Goal: Task Accomplishment & Management: Manage account settings

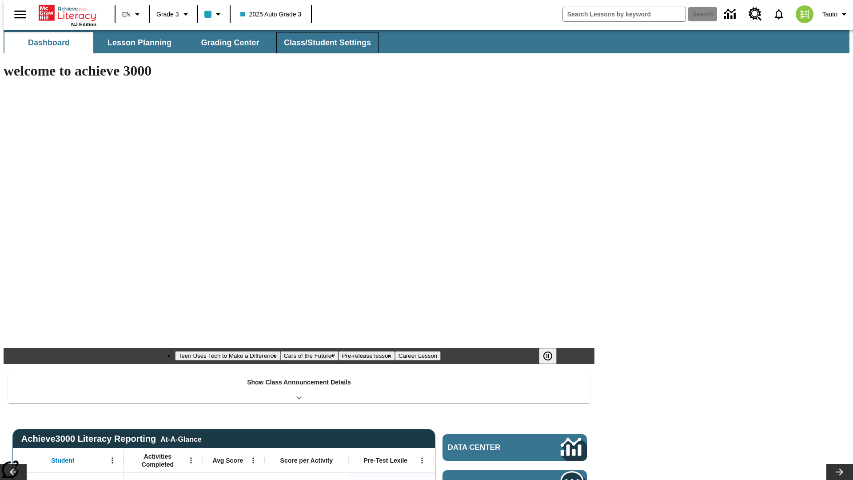
click at [323, 43] on span "Class/Student Settings" at bounding box center [327, 43] width 87 height 10
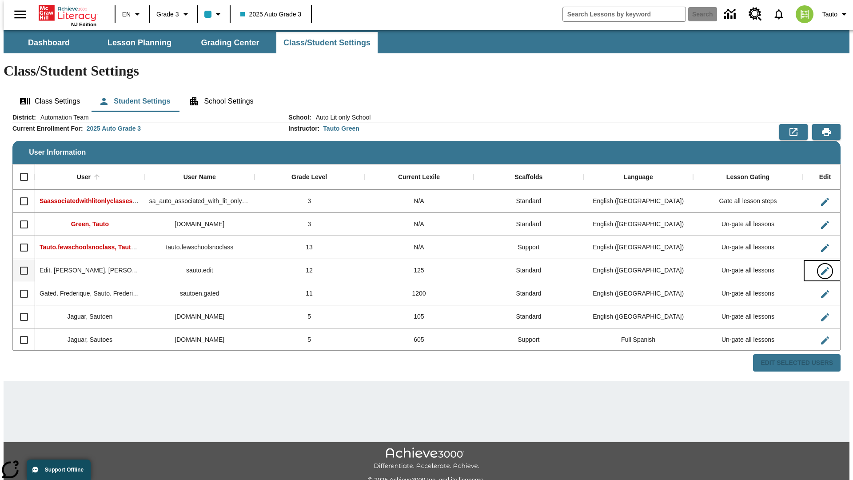
click at [821, 267] on icon "Edit User" at bounding box center [825, 271] width 8 height 8
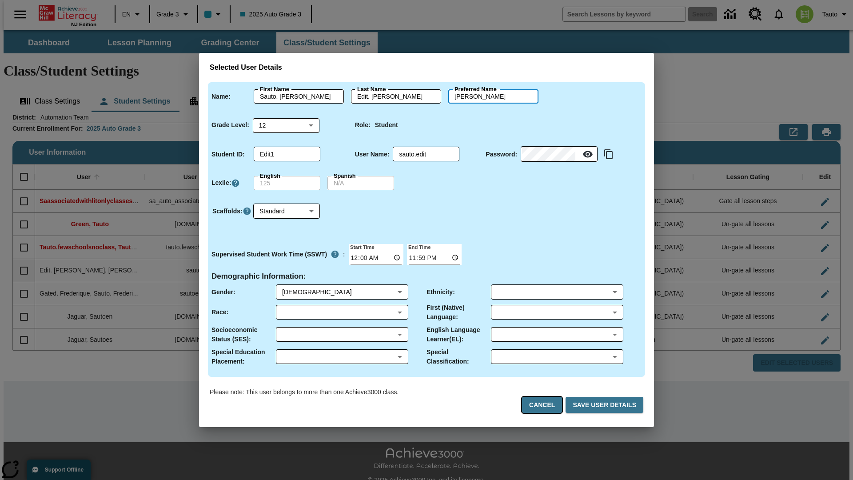
click at [547, 405] on button "Cancel" at bounding box center [542, 405] width 40 height 16
click at [821, 267] on icon "Edit User" at bounding box center [825, 271] width 8 height 8
type input "Edit. [PERSON_NAME]"
type input "Sauto. [PERSON_NAME].Edit. [PERSON_NAME]"
click at [287, 125] on body "Skip to main content NJ Edition EN Grade 3 2025 Auto Grade 3 Search 0 Tauto Das…" at bounding box center [427, 264] width 846 height 469
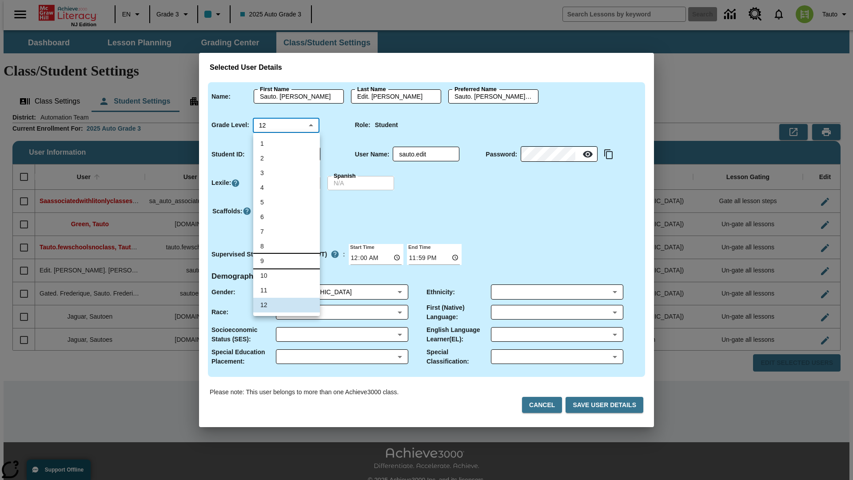
click at [287, 261] on li "9" at bounding box center [286, 261] width 67 height 15
type input "9"
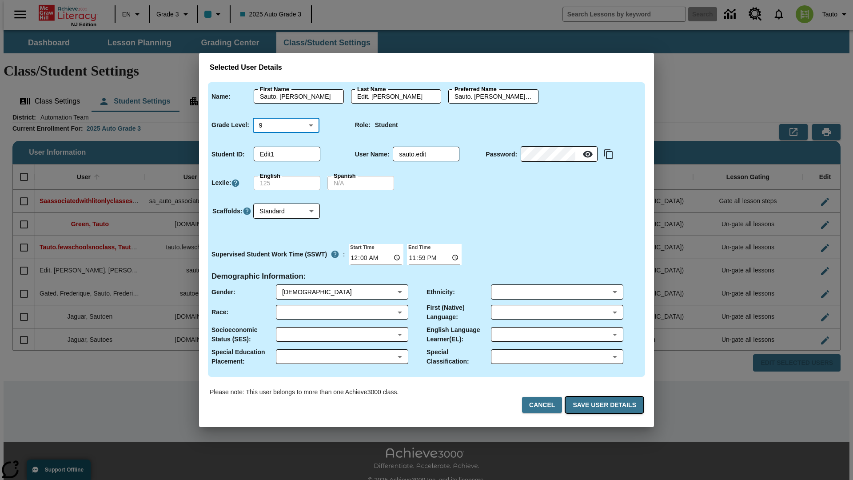
click at [607, 405] on button "Save User Details" at bounding box center [605, 405] width 78 height 16
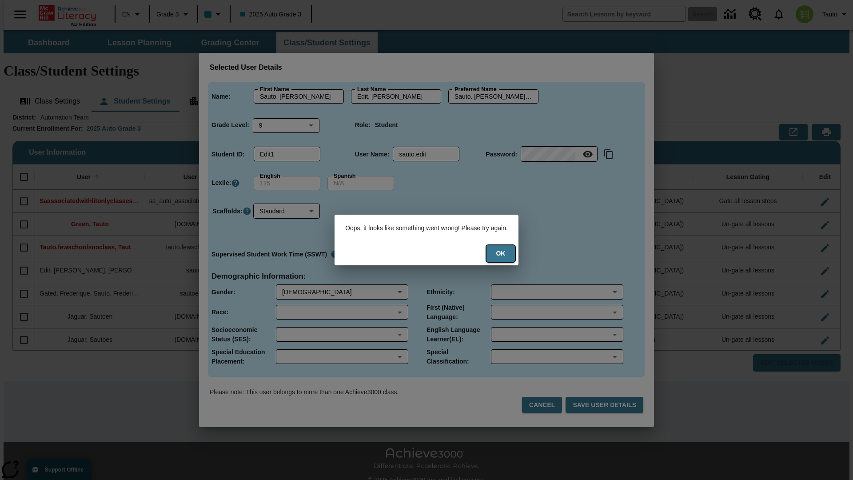
click at [504, 253] on button "Ok" at bounding box center [501, 253] width 28 height 16
